Goal: Find contact information: Obtain details needed to contact an individual or organization

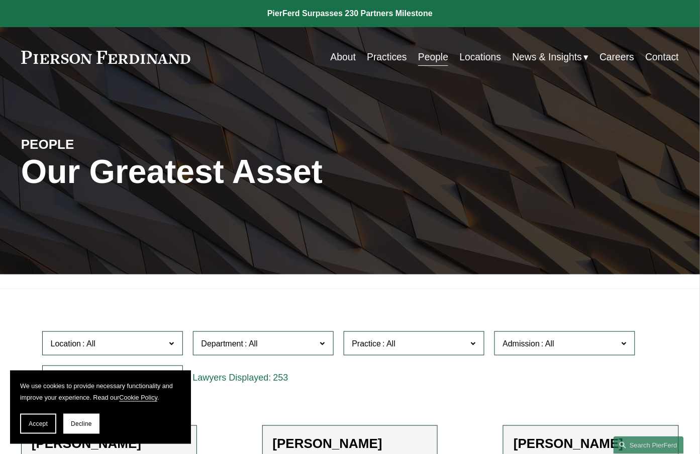
click at [300, 107] on div "PEOPLE Our Greatest Asset" at bounding box center [350, 181] width 700 height 188
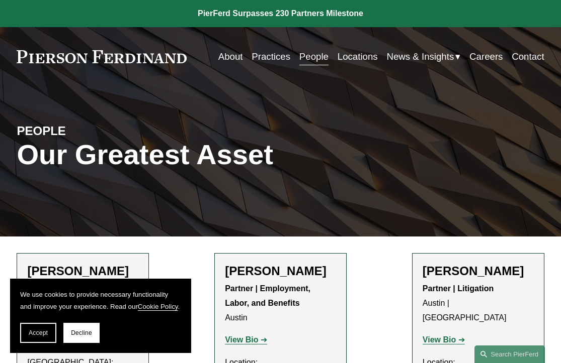
click at [527, 57] on link "Contact" at bounding box center [527, 56] width 32 height 19
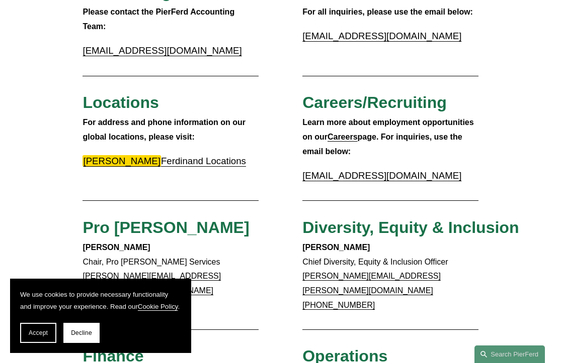
scroll to position [871, 0]
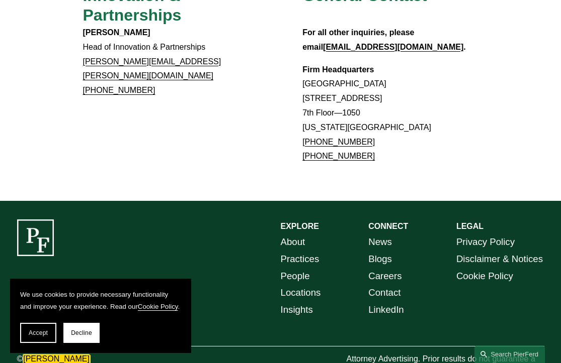
click at [34, 331] on span "Accept" at bounding box center [38, 333] width 19 height 7
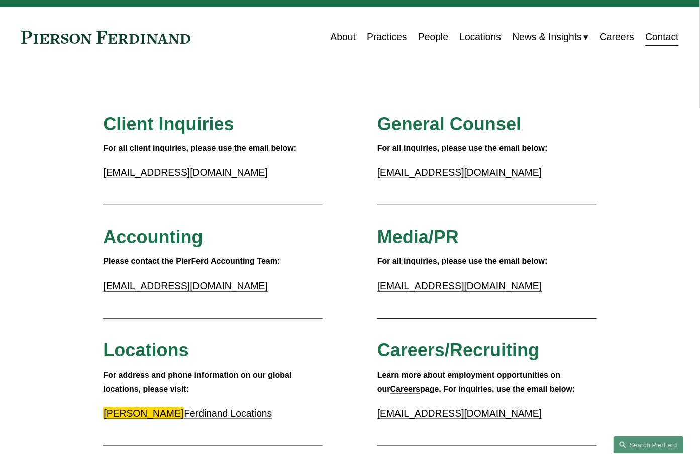
scroll to position [0, 0]
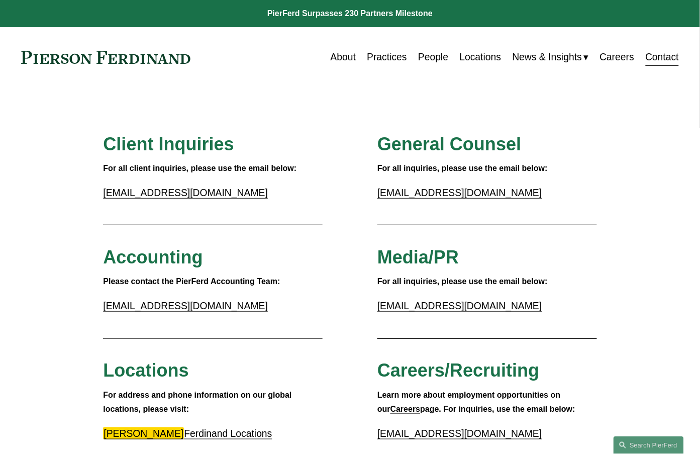
click at [472, 53] on link "Locations" at bounding box center [481, 57] width 42 height 20
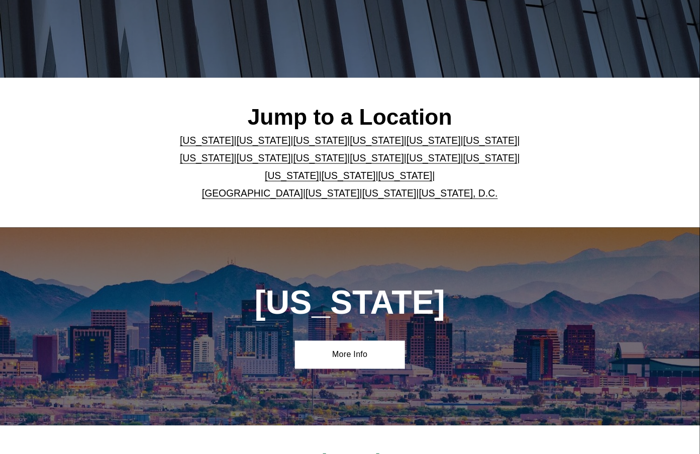
scroll to position [189, 0]
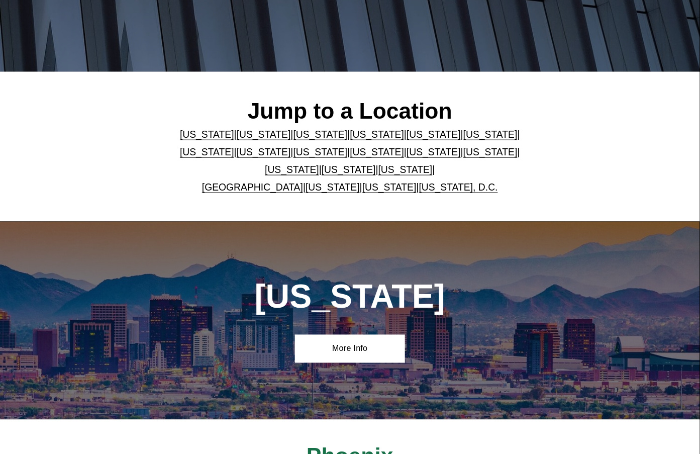
click at [407, 137] on link "Florida" at bounding box center [434, 134] width 54 height 11
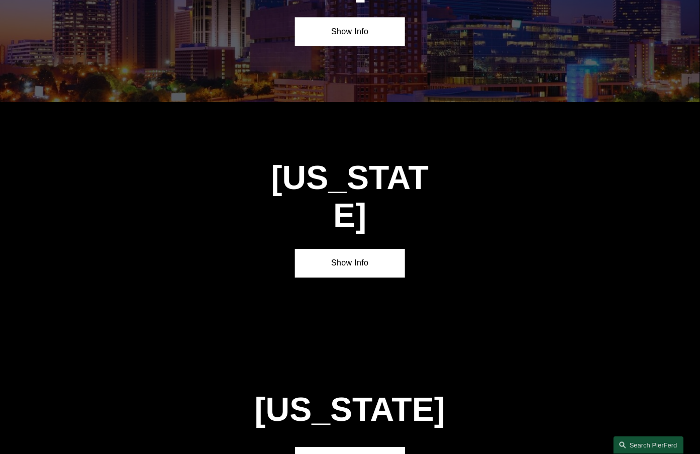
scroll to position [1104, 0]
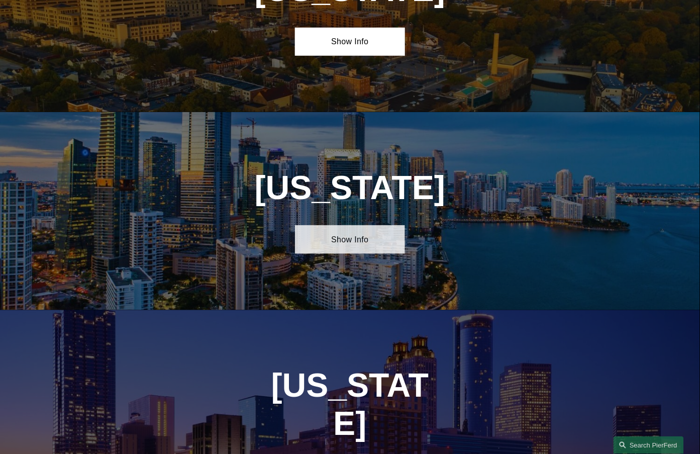
click at [353, 252] on link "Show Info" at bounding box center [350, 239] width 110 height 28
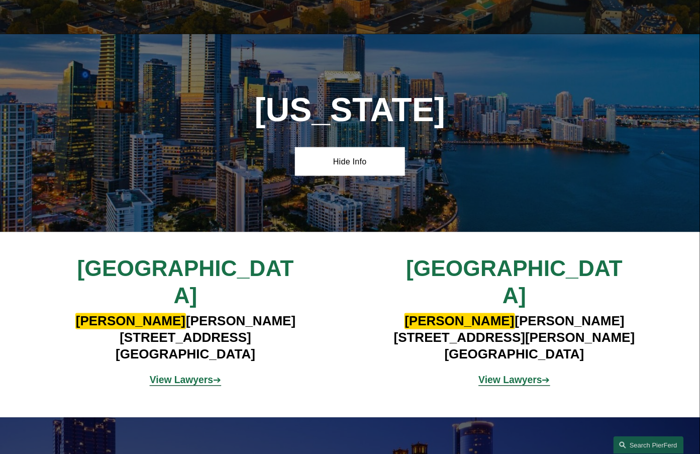
scroll to position [1293, 0]
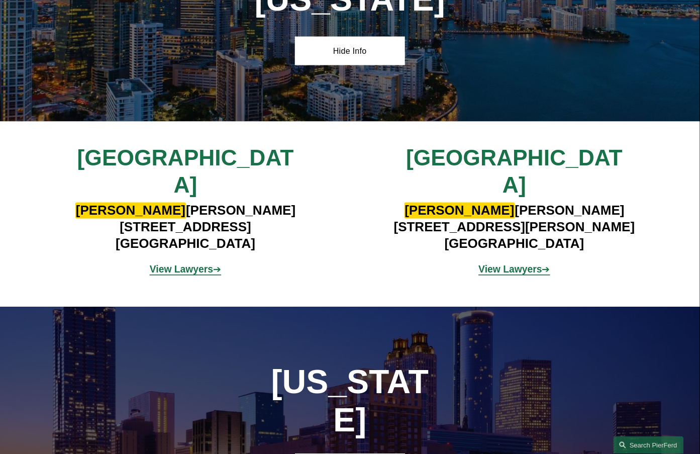
click at [211, 114] on div "Florida Hide Info" at bounding box center [350, 23] width 700 height 198
